Goal: Transaction & Acquisition: Purchase product/service

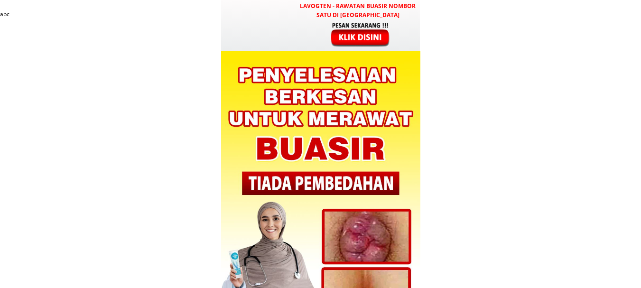
click at [370, 39] on div at bounding box center [361, 34] width 79 height 26
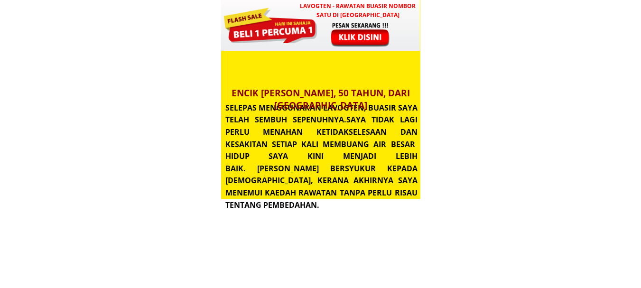
scroll to position [3362, 0]
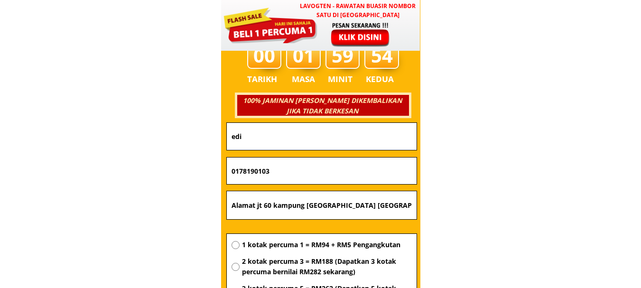
click at [322, 133] on input "edi" at bounding box center [321, 136] width 185 height 27
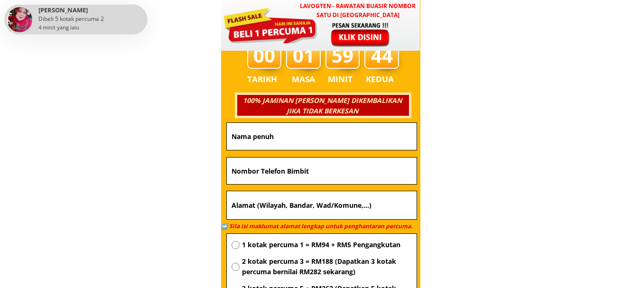
click at [285, 142] on input "text" at bounding box center [321, 136] width 185 height 27
paste input "[PERSON_NAME]"
type input "[PERSON_NAME]"
click at [283, 172] on input "text" at bounding box center [321, 171] width 185 height 27
paste input "0136194079"
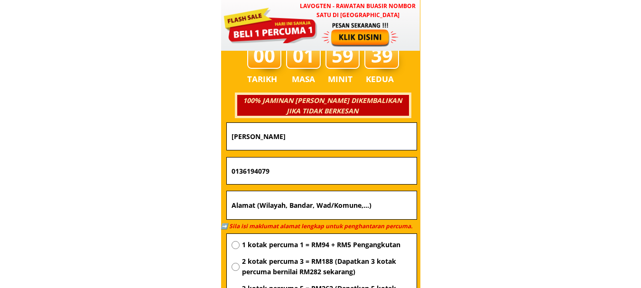
type input "0136194079"
click at [328, 209] on input "text" at bounding box center [321, 205] width 185 height 28
paste input "[STREET_ADDRESS] juho"
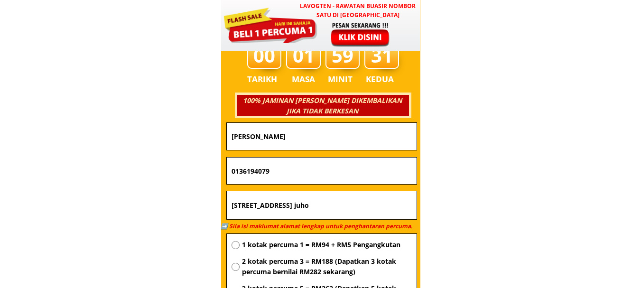
scroll to position [0, 9]
type input "[STREET_ADDRESS] juho"
click at [328, 243] on span "1 kotak percuma 1 = RM94 + RM5 Pengangkutan" at bounding box center [327, 245] width 170 height 10
radio input "true"
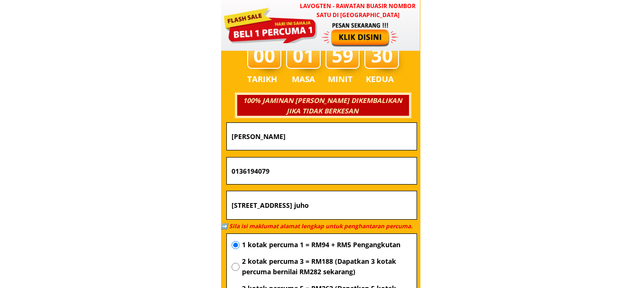
click at [346, 177] on input "0136194079" at bounding box center [321, 171] width 185 height 27
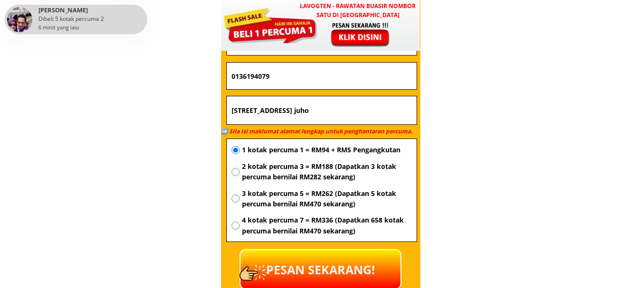
drag, startPoint x: 343, startPoint y: 264, endPoint x: 350, endPoint y: 254, distance: 12.9
click at [342, 265] on p "PESAN SEKARANG!" at bounding box center [321, 269] width 160 height 38
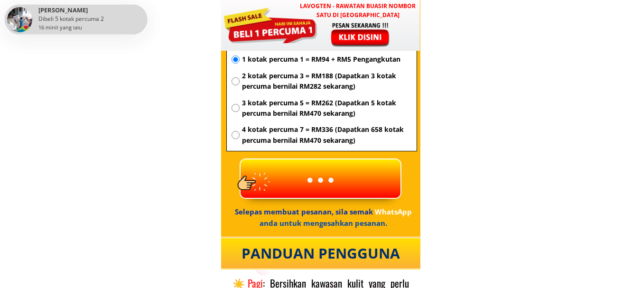
scroll to position [3552, 0]
